Goal: Task Accomplishment & Management: Manage account settings

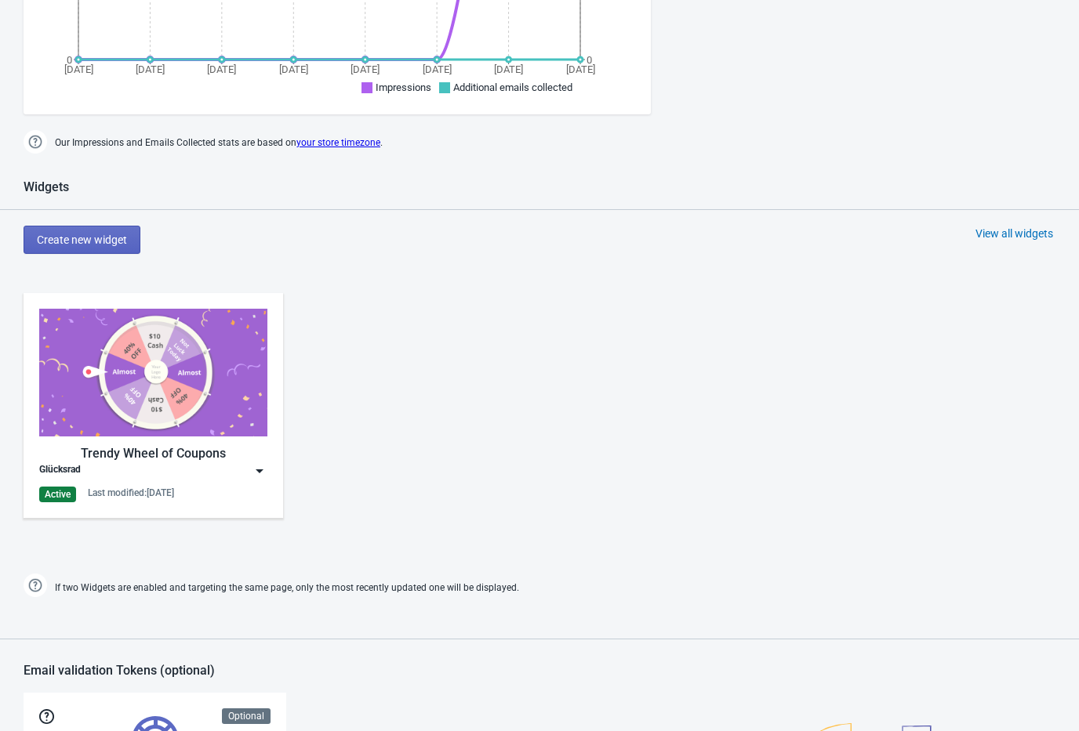
scroll to position [509, 0]
click at [260, 475] on img at bounding box center [260, 471] width 16 height 16
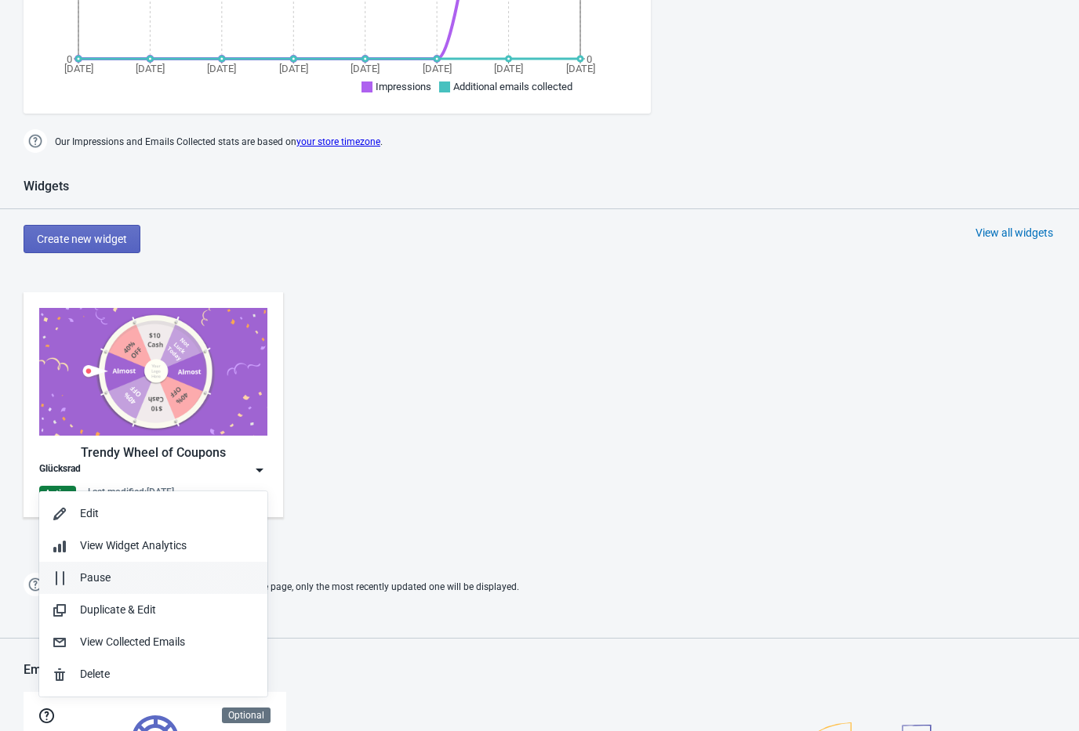
click at [76, 586] on div "Pause" at bounding box center [153, 578] width 203 height 16
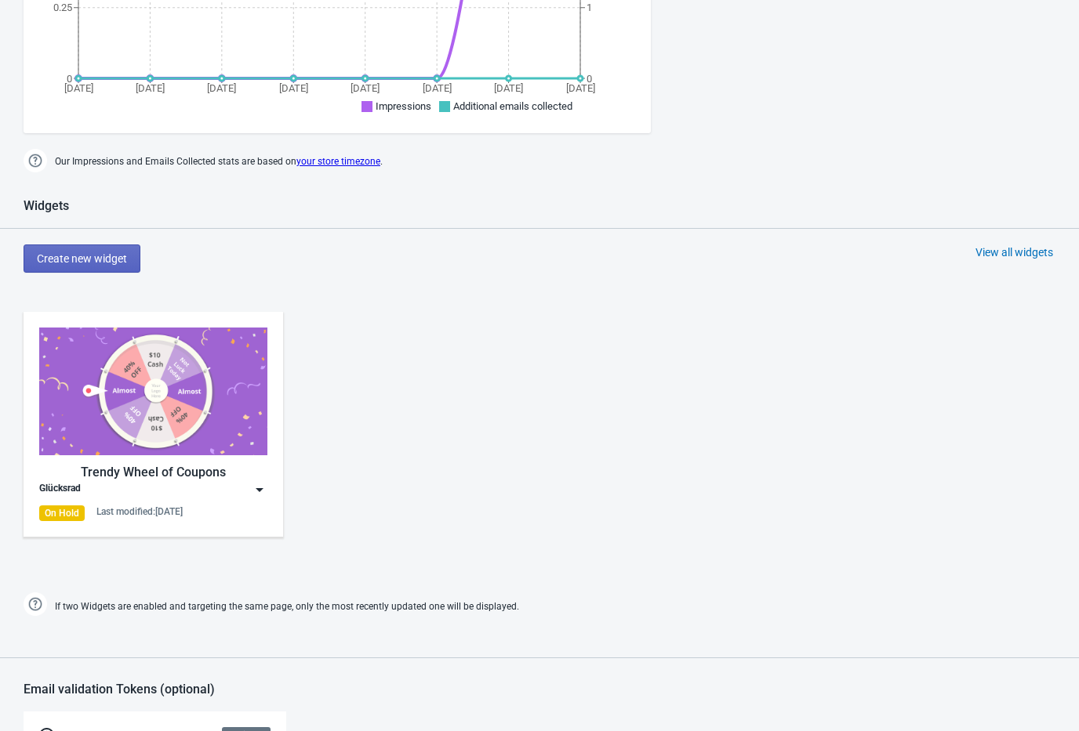
scroll to position [491, 0]
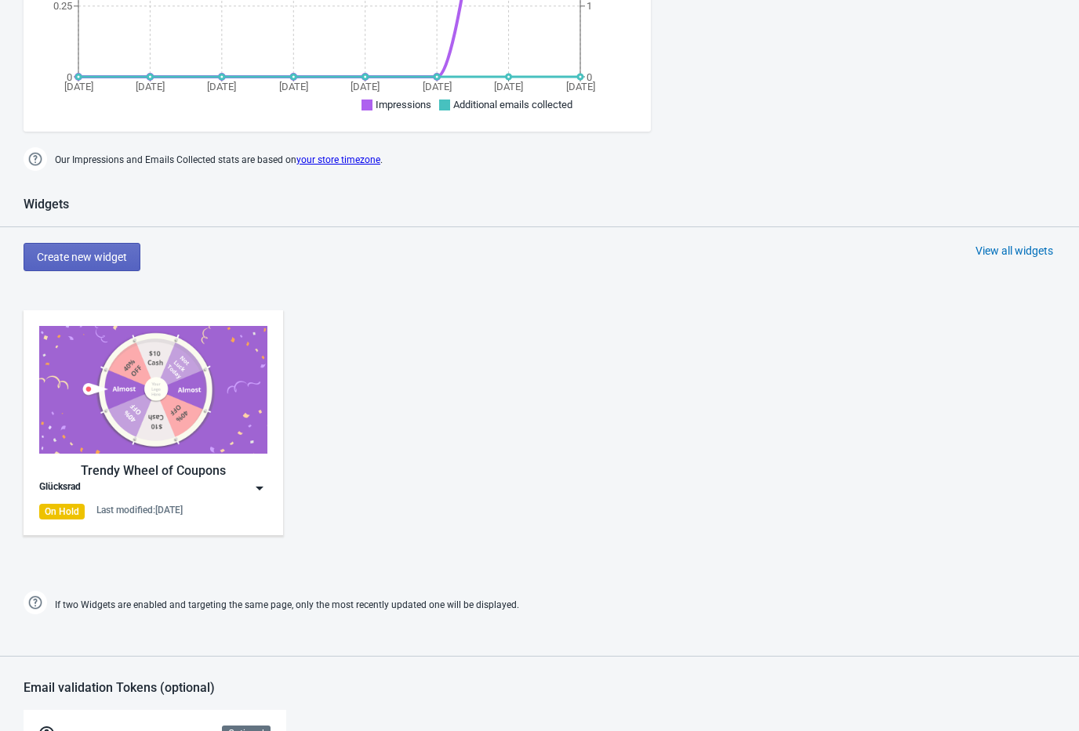
click at [266, 495] on img at bounding box center [260, 489] width 16 height 16
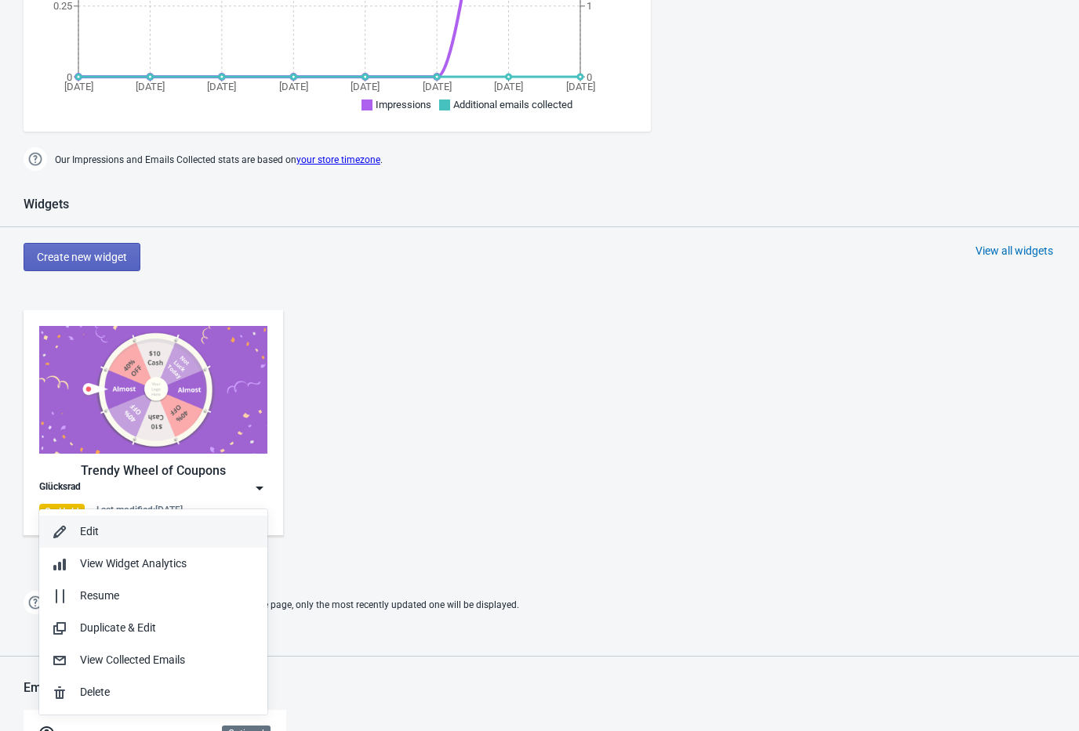
click at [210, 535] on div "Edit" at bounding box center [167, 532] width 175 height 16
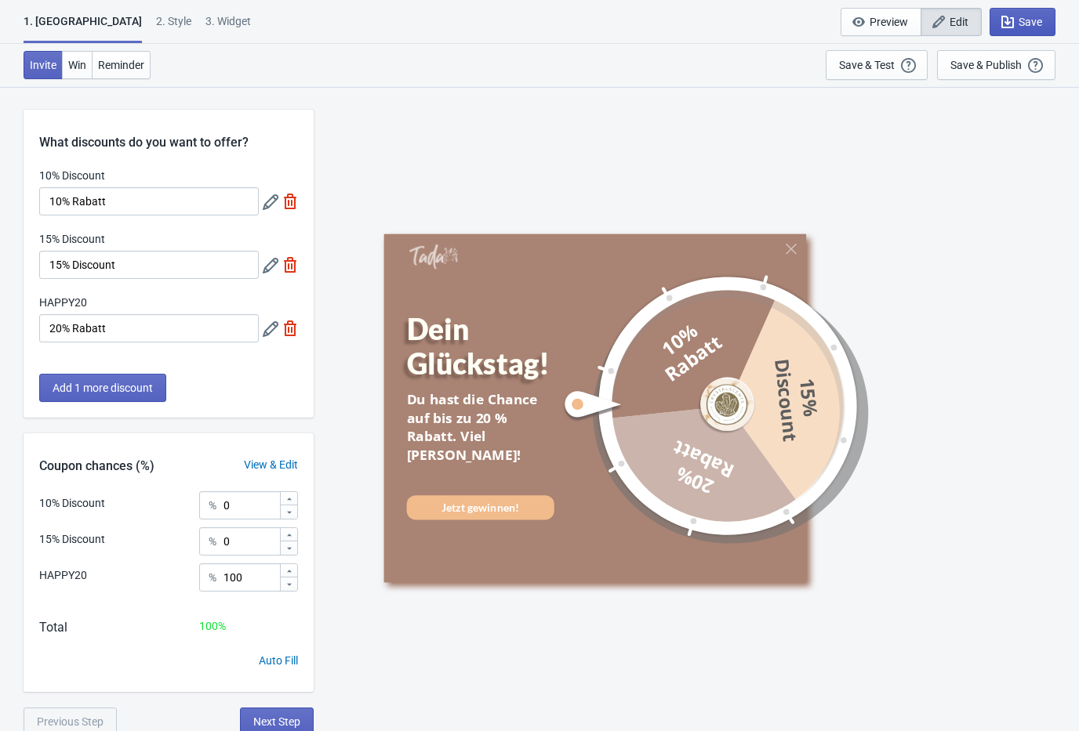
click at [1024, 31] on button "Save" at bounding box center [1022, 22] width 66 height 28
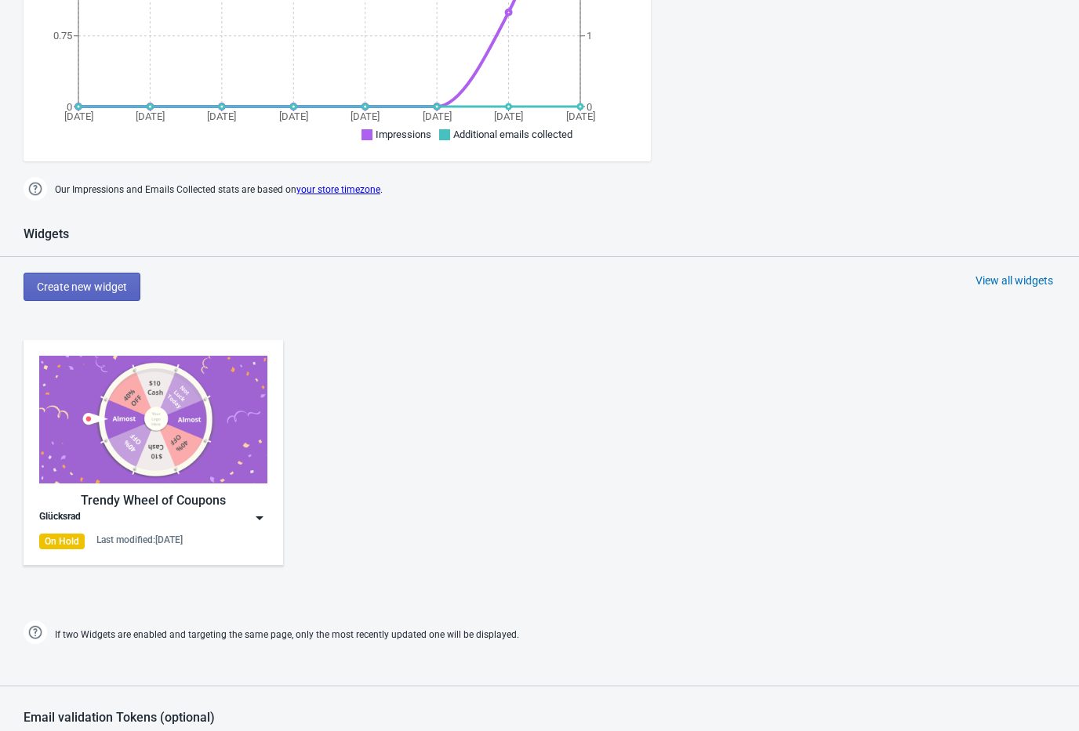
scroll to position [467, 0]
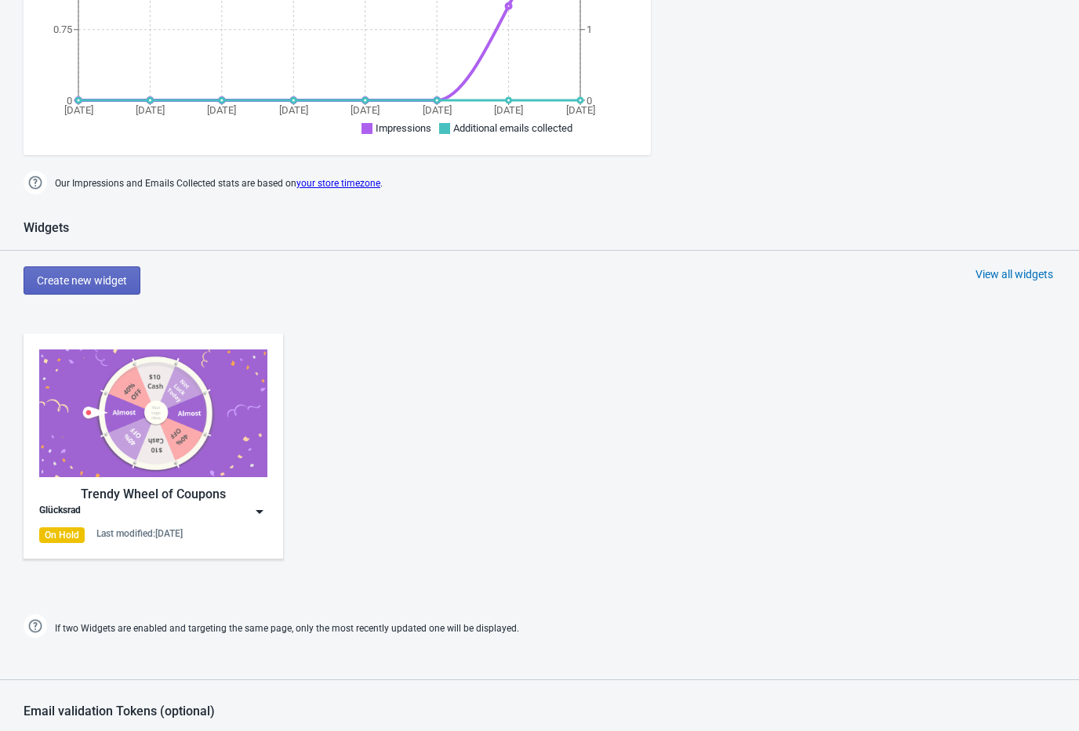
click at [267, 517] on img at bounding box center [260, 512] width 16 height 16
click at [408, 575] on div "Trendy Wheel of Coupons Glücksrad On Hold Last modified: [DATE]" at bounding box center [539, 459] width 1079 height 282
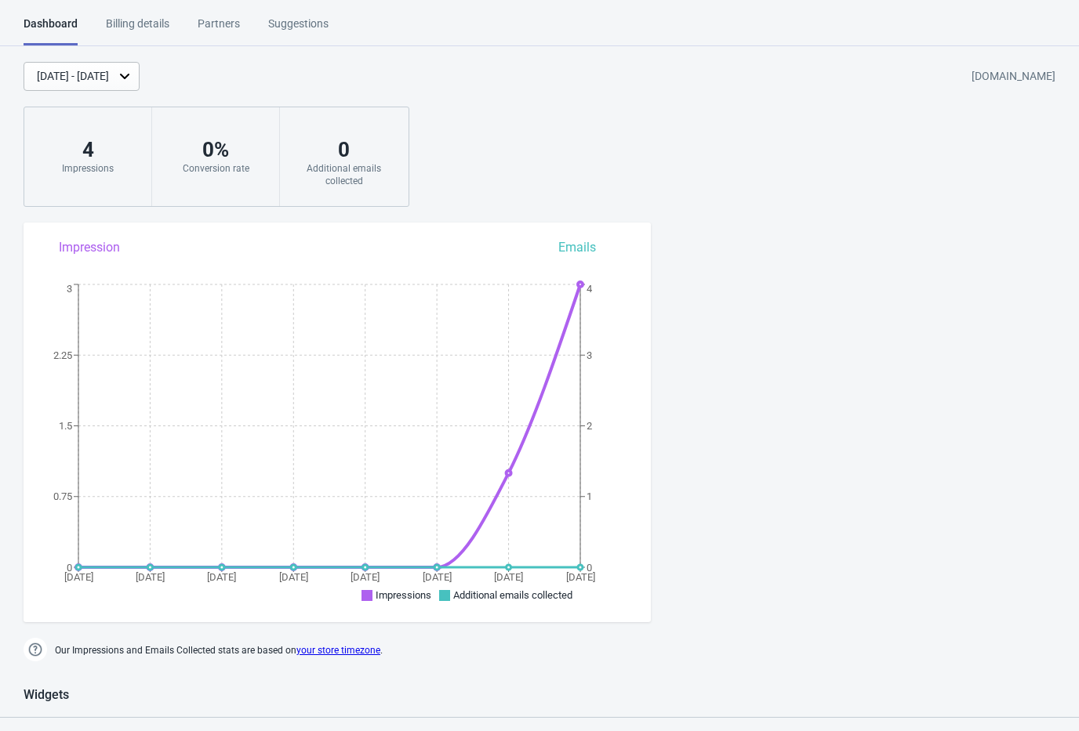
scroll to position [0, 0]
click at [191, 20] on div "Dashboard Billing details Partners Suggestions" at bounding box center [190, 31] width 333 height 30
click at [165, 21] on div "Billing details" at bounding box center [138, 29] width 64 height 27
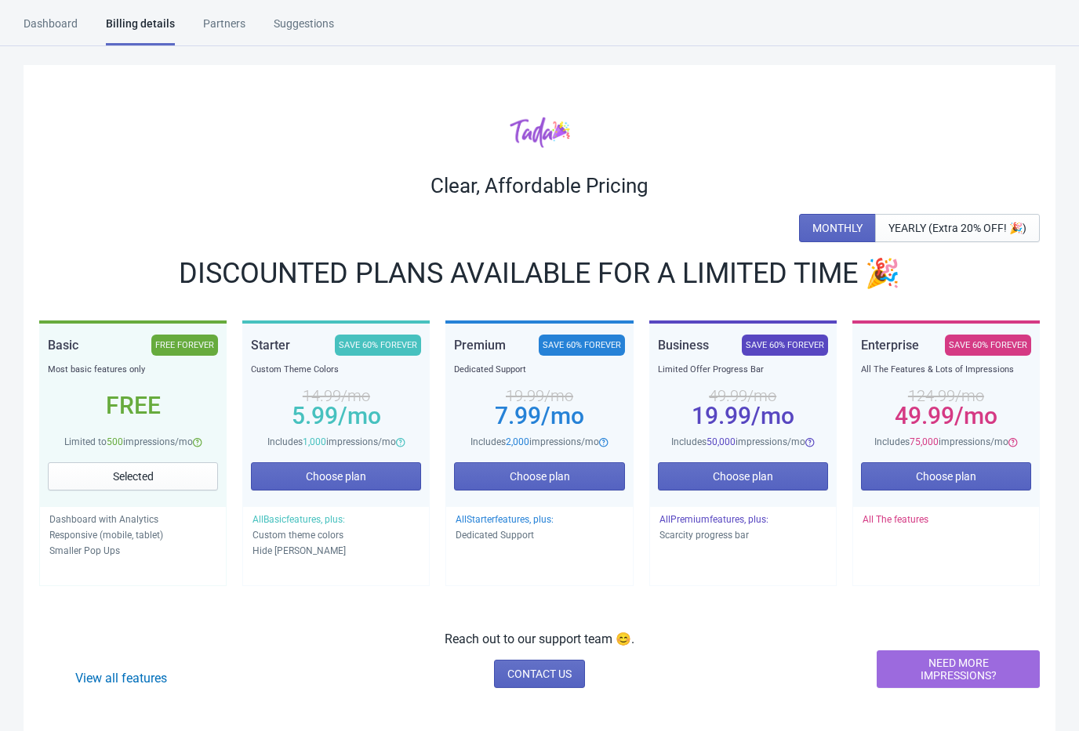
click at [78, 22] on div "Dashboard" at bounding box center [51, 29] width 54 height 27
